Goal: Find specific page/section: Find specific page/section

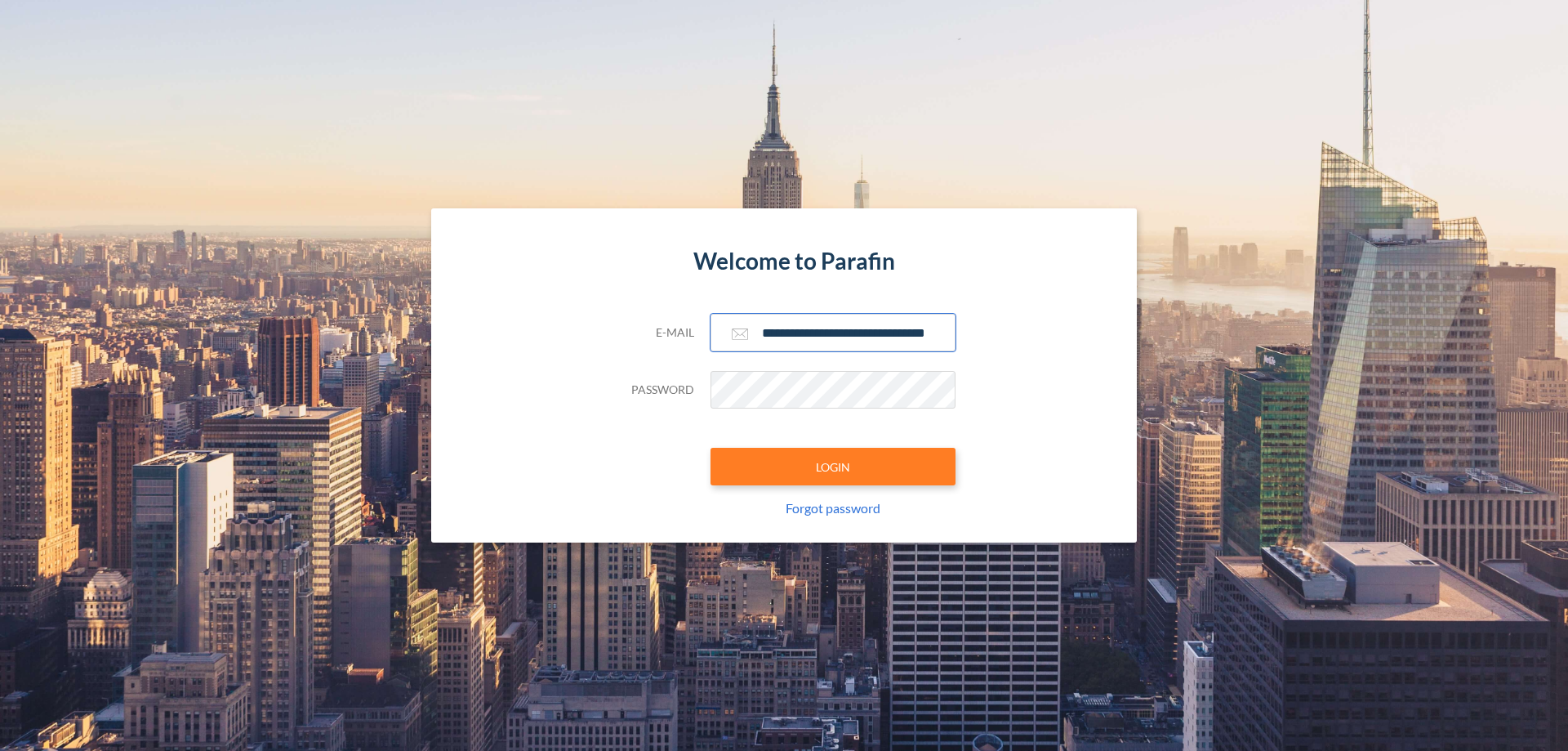
scroll to position [0, 26]
type input "**********"
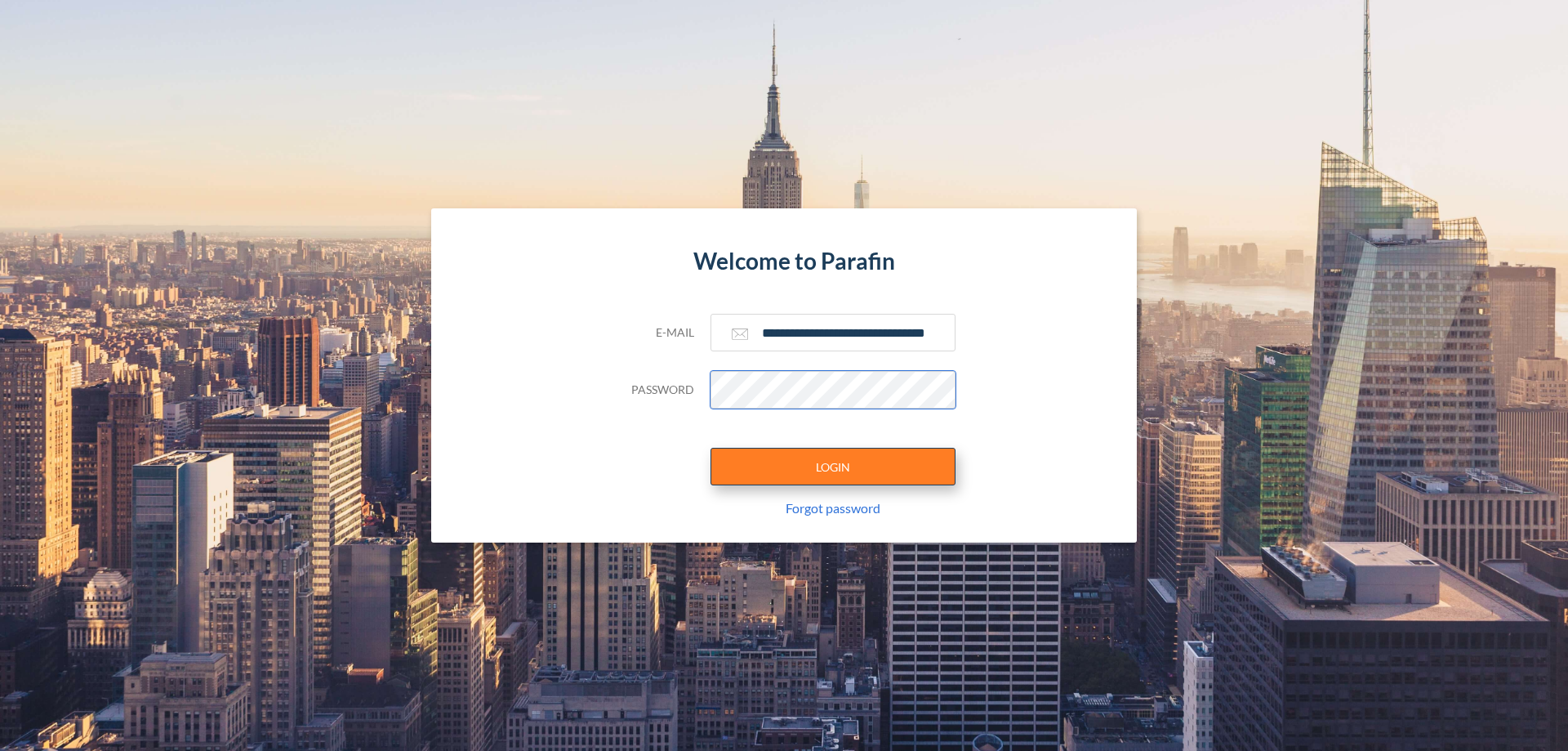
scroll to position [0, 0]
click at [833, 467] on button "LOGIN" at bounding box center [833, 466] width 246 height 38
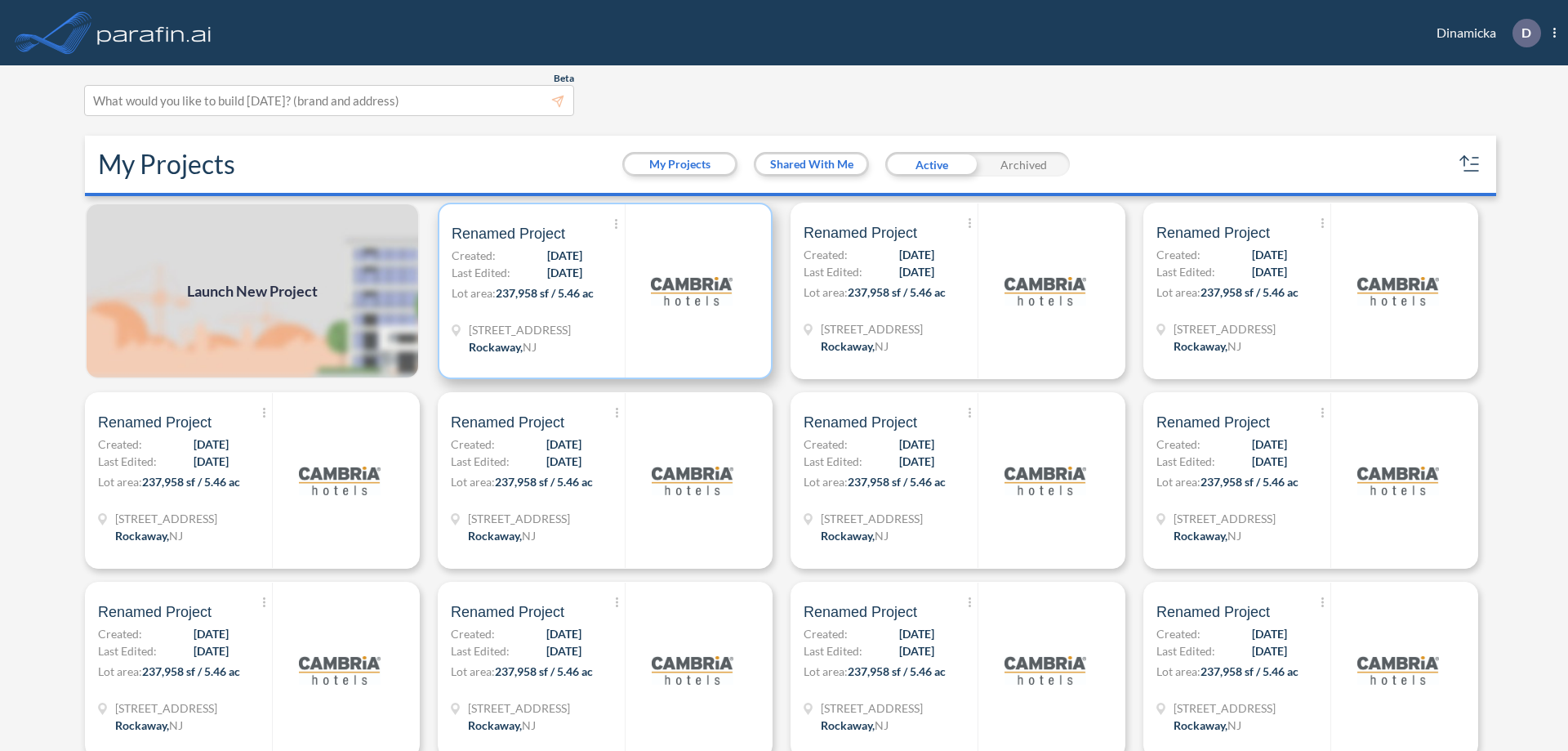
scroll to position [4, 0]
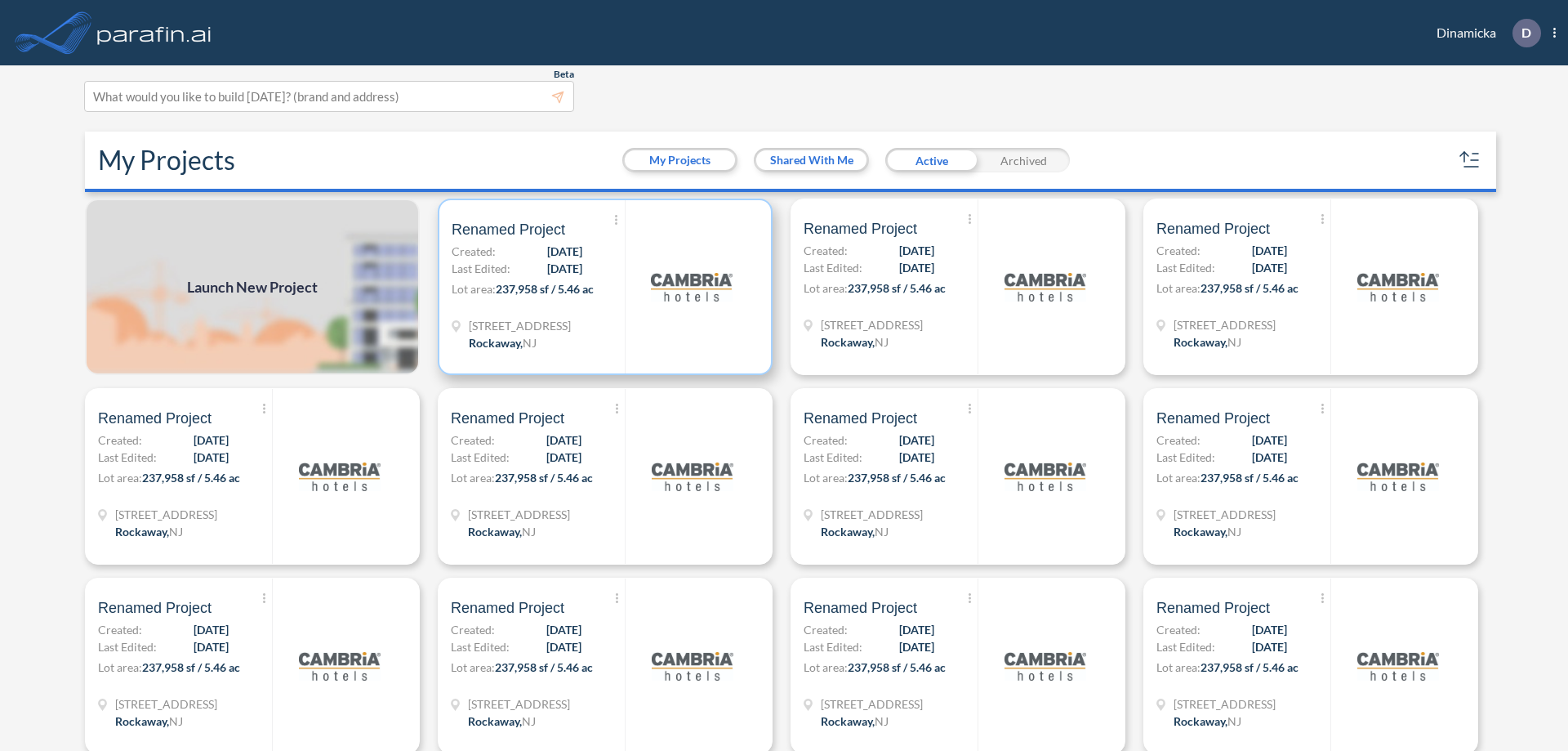
click at [602, 287] on p "Lot area: 237,958 sf / 5.46 ac" at bounding box center [537, 292] width 173 height 24
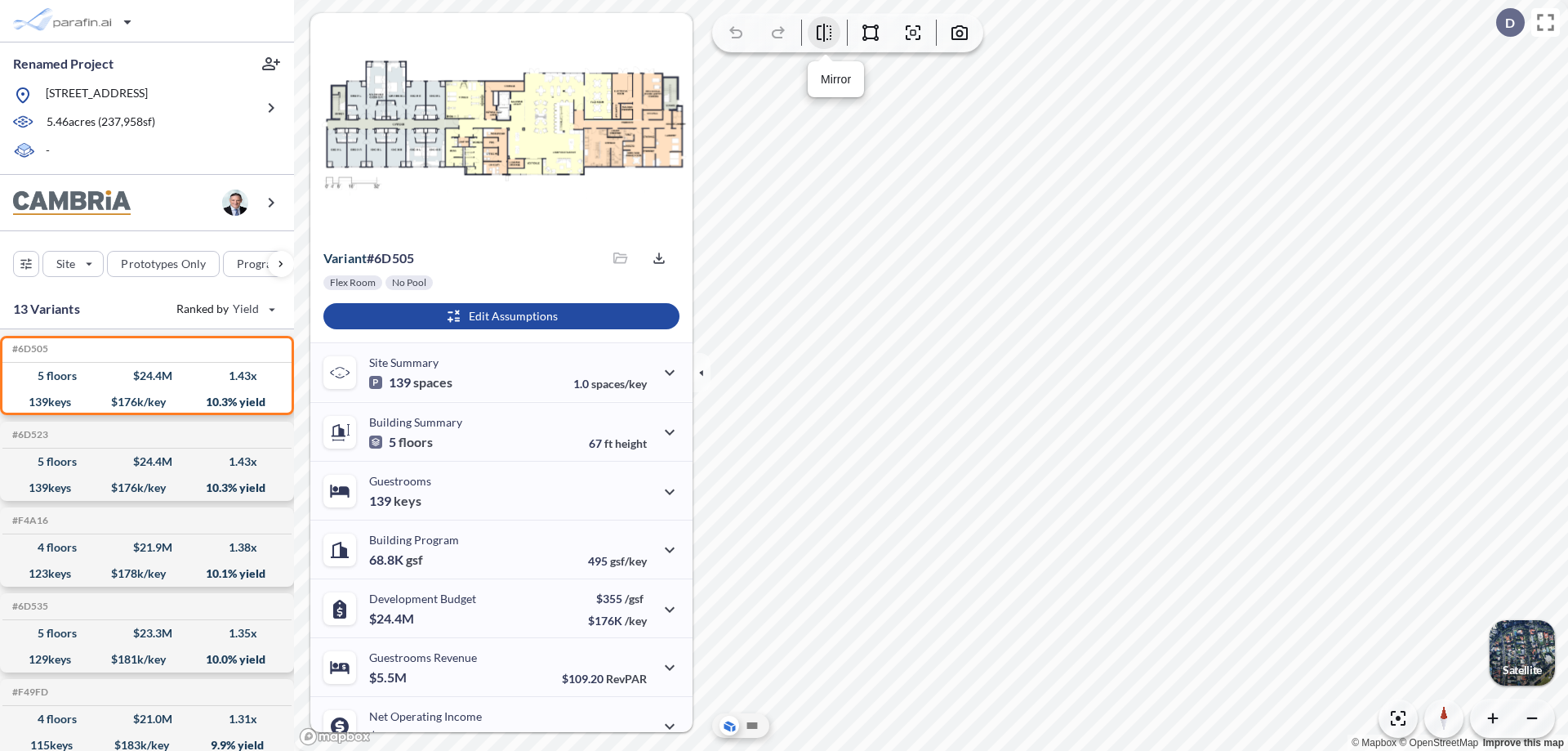
click at [825, 33] on icon "button" at bounding box center [824, 33] width 15 height 18
